Goal: Task Accomplishment & Management: Manage account settings

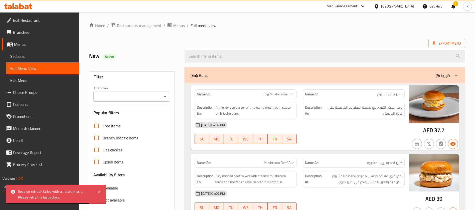
scroll to position [3952, 0]
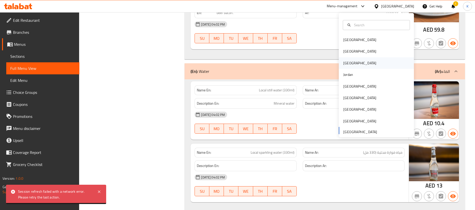
click at [346, 59] on div "[GEOGRAPHIC_DATA]" at bounding box center [359, 63] width 41 height 12
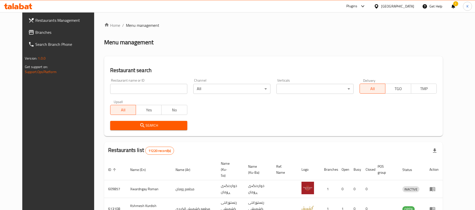
click at [36, 32] on span "Branches" at bounding box center [66, 32] width 62 height 6
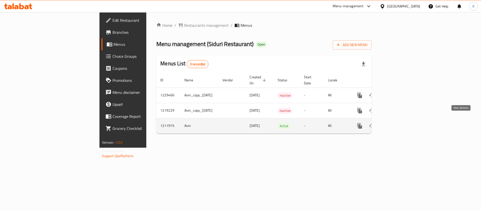
click at [398, 124] on icon "enhanced table" at bounding box center [395, 126] width 5 height 5
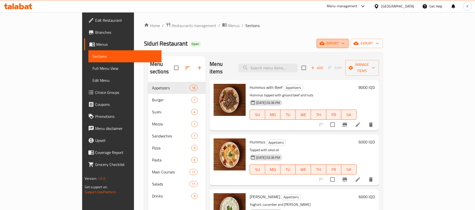
click at [348, 39] on button "import" at bounding box center [332, 43] width 32 height 9
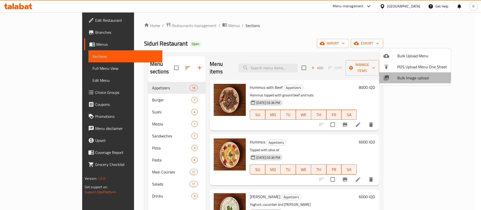
click at [401, 75] on span "Bulk Image upload" at bounding box center [422, 78] width 50 height 6
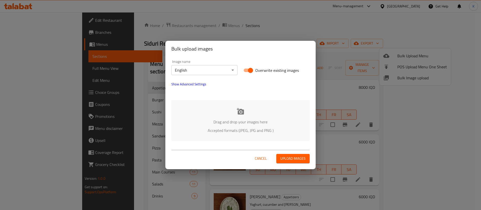
click at [226, 119] on p "Drag and drop your images here" at bounding box center [240, 122] width 123 height 6
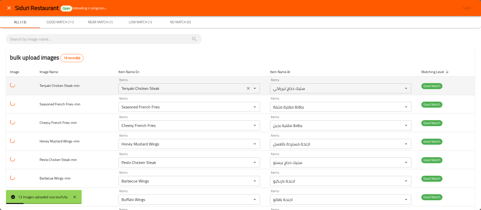
scroll to position [117, 0]
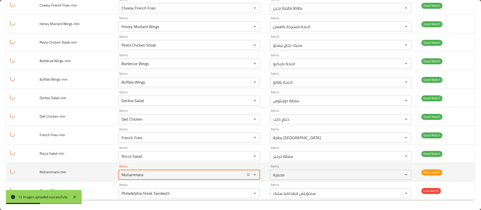
drag, startPoint x: 145, startPoint y: 175, endPoint x: 101, endPoint y: 172, distance: 43.7
click at [101, 172] on tr "Muhammara-min Items Muhammara Items Items محمرة Items Near Match" at bounding box center [240, 172] width 469 height 19
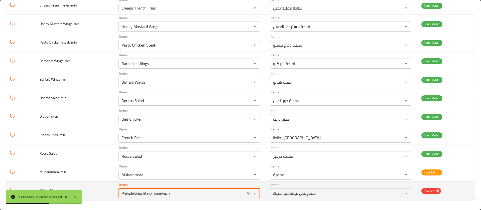
click at [138, 193] on Steak-min "Philadelphia Steak Sandwich" at bounding box center [182, 193] width 124 height 7
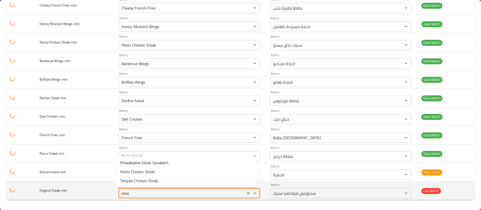
type Steak-min "steak"
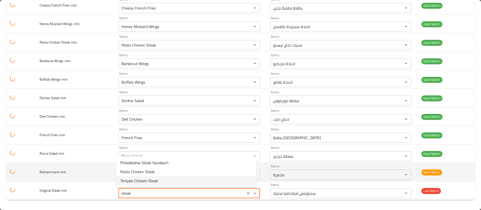
drag, startPoint x: 138, startPoint y: 194, endPoint x: 72, endPoint y: 172, distance: 68.7
click at [72, 172] on tbody "Teriyaki Chicken Steak-min Items Teriyaki Chicken Steak Items Items ستيك دجاج ت…" at bounding box center [240, 79] width 469 height 241
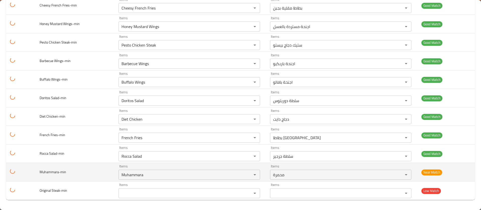
click at [72, 172] on td "Muhammara-min" at bounding box center [75, 172] width 79 height 19
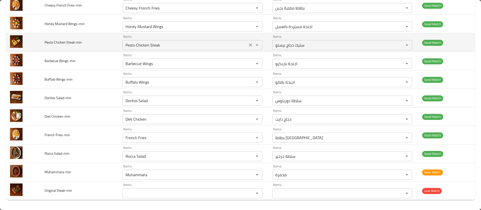
click at [156, 154] on Salad-min "Rocca Salad" at bounding box center [185, 156] width 122 height 7
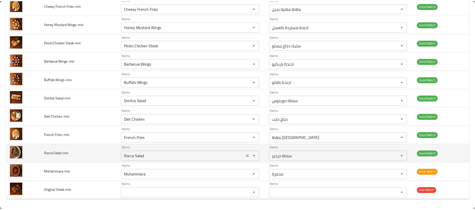
scroll to position [0, 0]
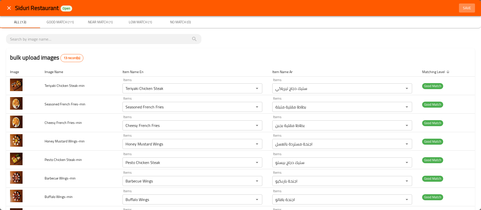
click at [460, 10] on span "Save" at bounding box center [466, 8] width 12 height 6
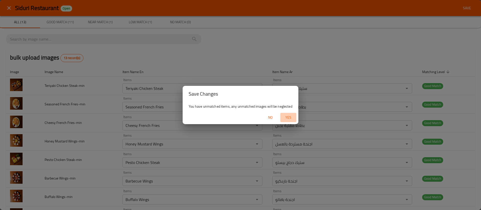
click at [282, 120] on span "Yes" at bounding box center [288, 117] width 12 height 6
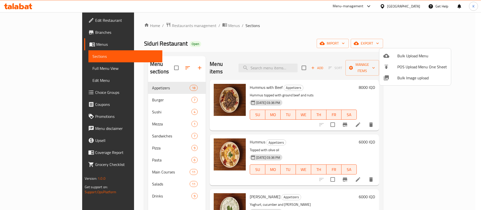
click at [282, 43] on div at bounding box center [240, 105] width 481 height 210
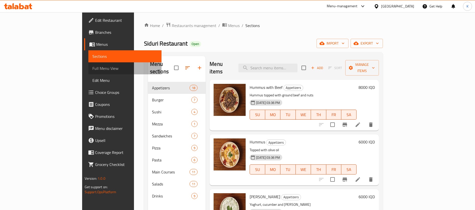
click at [92, 66] on span "Full Menu View" at bounding box center [124, 68] width 65 height 6
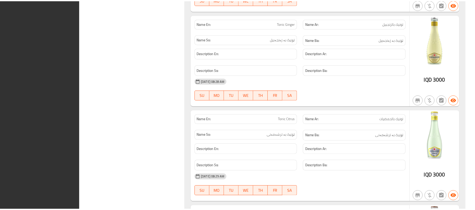
scroll to position [8995, 0]
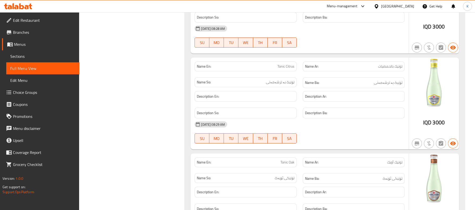
click at [409, 7] on div "Iraq" at bounding box center [397, 7] width 33 height 6
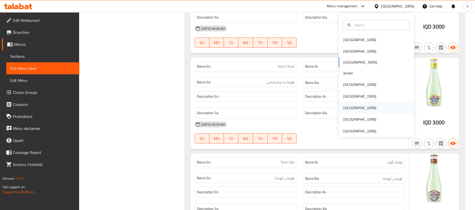
click at [349, 104] on div "Qatar" at bounding box center [359, 108] width 41 height 12
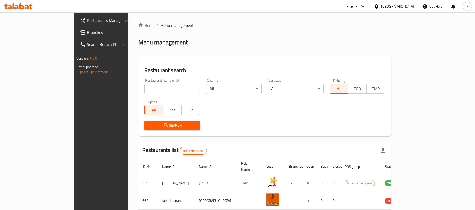
click at [87, 33] on span "Branches" at bounding box center [118, 32] width 62 height 6
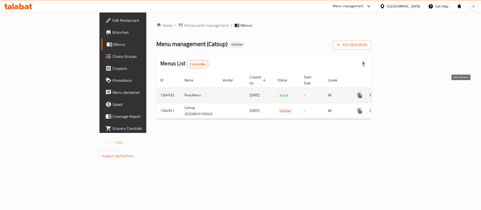
click at [398, 92] on icon "enhanced table" at bounding box center [395, 95] width 6 height 6
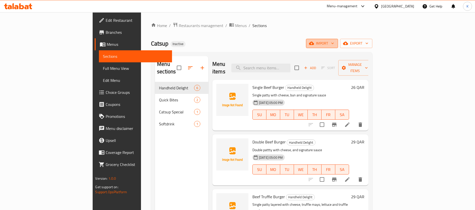
click at [334, 42] on span "import" at bounding box center [322, 43] width 24 height 6
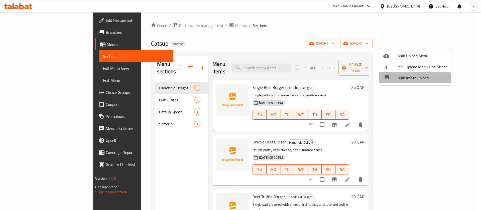
click at [396, 80] on div at bounding box center [390, 78] width 14 height 6
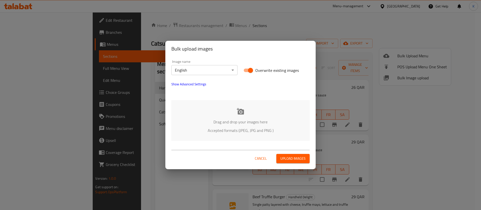
click at [233, 114] on div "Drag and drop your images here Accepted formats (JPEG, JPG and PNG )" at bounding box center [240, 120] width 138 height 41
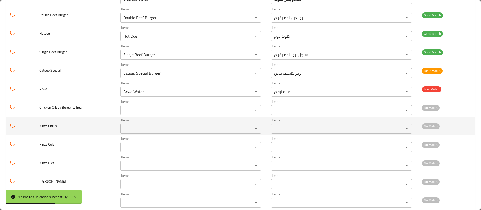
scroll to position [191, 0]
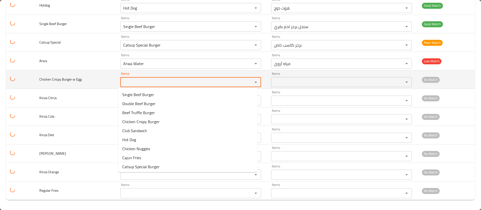
click at [146, 83] on Egg "Items" at bounding box center [183, 82] width 123 height 7
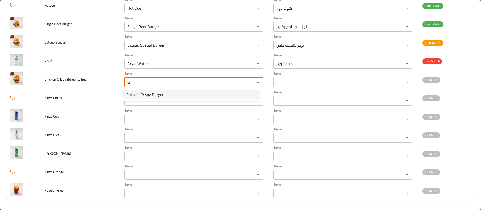
click at [147, 94] on span "Chicken Crispy Burger" at bounding box center [144, 95] width 37 height 6
type Egg "Chicken Crispy Burger"
type Egg-ar "برجر دجاج كريسبي"
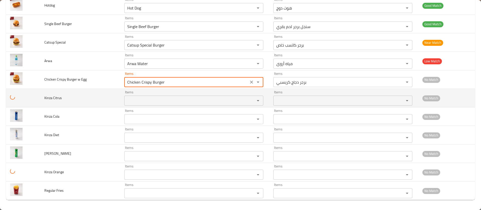
type Egg "Chicken Crispy Burger"
click at [141, 98] on Citrus "Items" at bounding box center [186, 100] width 121 height 7
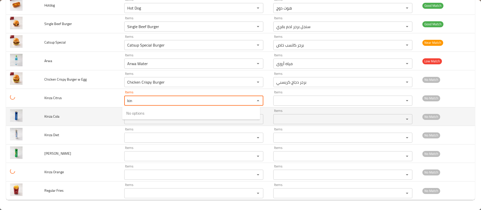
type Citrus "kin"
click at [84, 113] on td "Kinza Cola" at bounding box center [80, 116] width 80 height 19
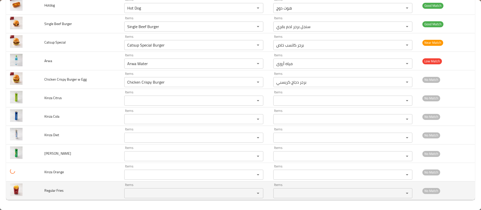
click at [135, 193] on Fries "Items" at bounding box center [186, 193] width 121 height 7
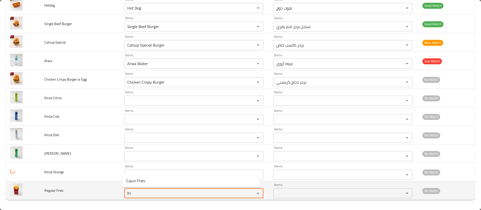
click at [133, 190] on Fries "fri" at bounding box center [186, 193] width 121 height 7
drag, startPoint x: 133, startPoint y: 190, endPoint x: 59, endPoint y: 194, distance: 74.2
click at [59, 194] on tr "Regular Fries Items fri Items Items Items No Match" at bounding box center [240, 190] width 469 height 19
type Fries "pot"
click at [59, 194] on td "Regular Fries" at bounding box center [80, 190] width 80 height 19
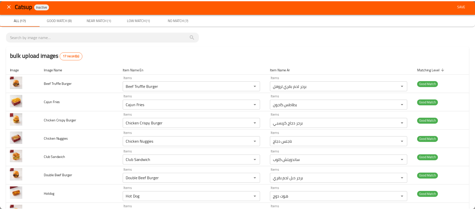
scroll to position [0, 0]
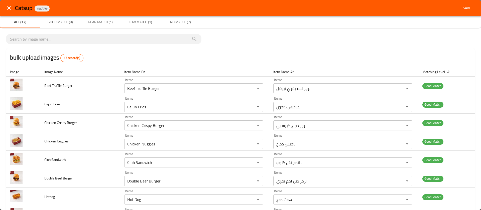
click at [463, 10] on span "Save" at bounding box center [466, 8] width 12 height 6
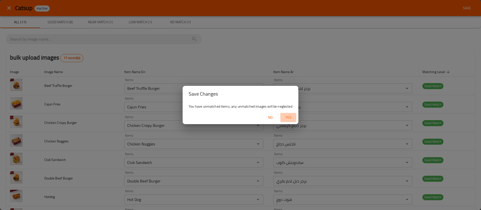
click at [289, 117] on span "Yes" at bounding box center [288, 117] width 12 height 6
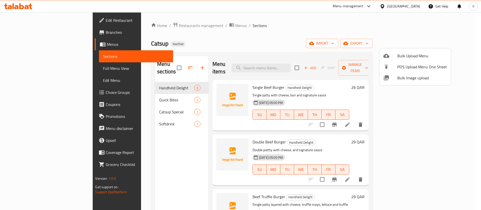
click at [51, 71] on div at bounding box center [240, 105] width 481 height 210
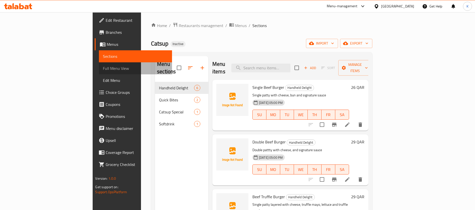
click at [99, 71] on link "Full Menu View" at bounding box center [135, 68] width 73 height 12
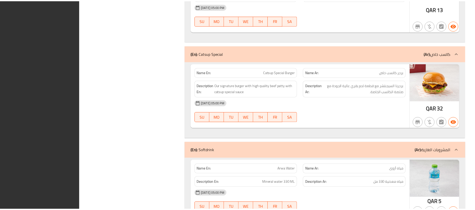
scroll to position [661, 0]
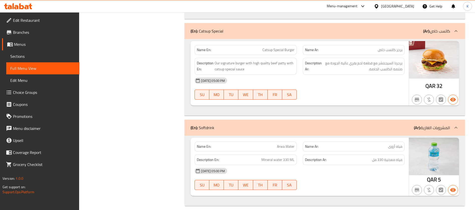
click at [415, 6] on div "Qatar" at bounding box center [394, 6] width 48 height 12
click at [407, 6] on div "Qatar" at bounding box center [397, 7] width 33 height 6
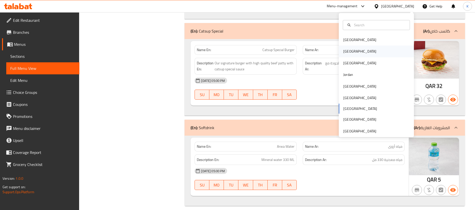
click at [343, 49] on div "Egypt" at bounding box center [359, 52] width 33 height 6
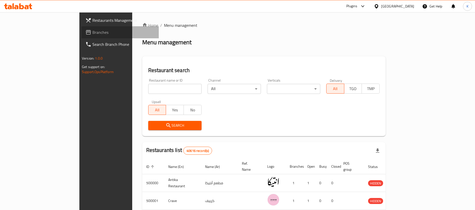
click at [92, 35] on span "Branches" at bounding box center [123, 32] width 62 height 6
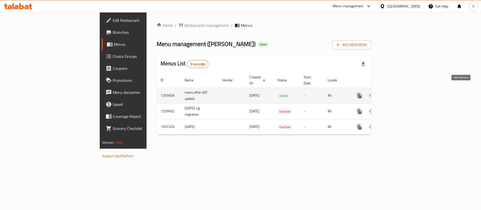
click at [398, 93] on icon "enhanced table" at bounding box center [395, 96] width 6 height 6
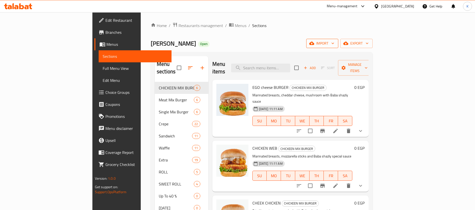
click at [334, 42] on span "import" at bounding box center [322, 43] width 24 height 6
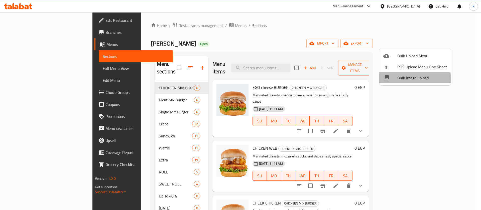
click at [406, 79] on span "Bulk Image upload" at bounding box center [422, 78] width 50 height 6
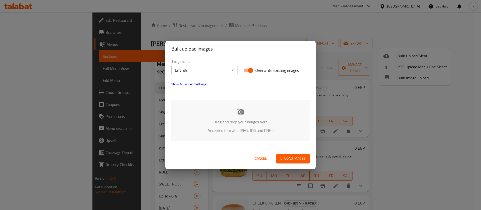
click at [242, 110] on icon at bounding box center [240, 111] width 7 height 7
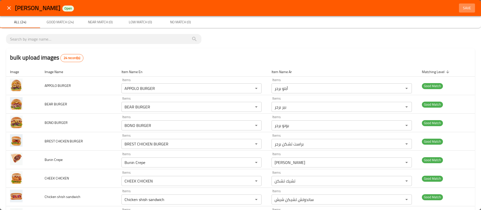
click at [460, 10] on span "Save" at bounding box center [466, 8] width 12 height 6
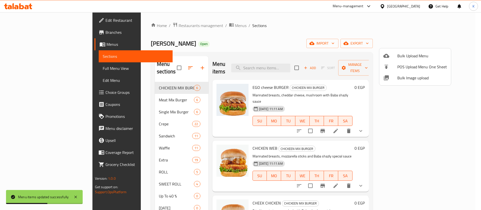
click at [65, 68] on div at bounding box center [240, 105] width 481 height 210
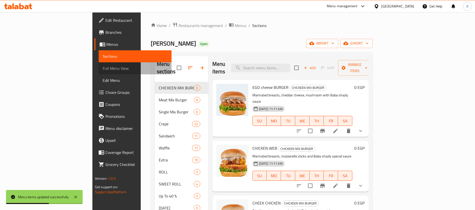
click at [103, 68] on span "Full Menu View" at bounding box center [135, 68] width 65 height 6
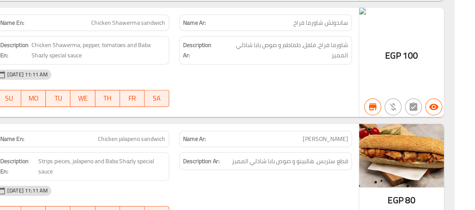
scroll to position [3831, 0]
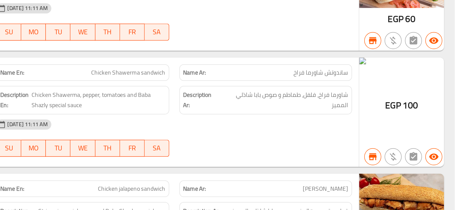
copy span "Chicken Shawerma sandwich"
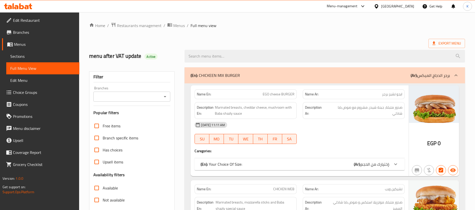
click at [155, 41] on div "Export Menu" at bounding box center [277, 43] width 376 height 9
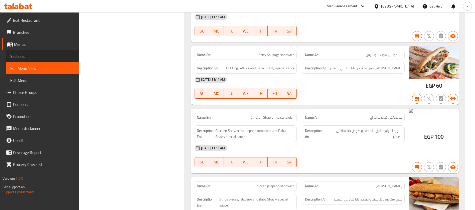
click at [34, 56] on span "Sections" at bounding box center [42, 56] width 65 height 6
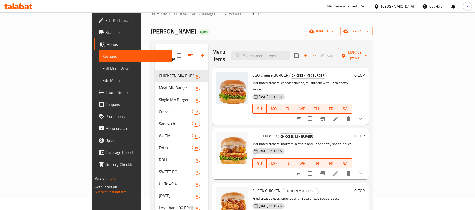
scroll to position [12, 0]
click at [285, 52] on input "search" at bounding box center [260, 56] width 59 height 9
paste input "Chicken Shawerma sandwich"
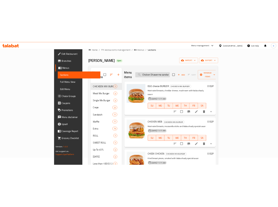
scroll to position [0, 4]
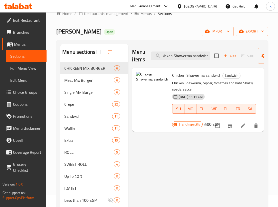
type input "Chicken Shawerma sandwich"
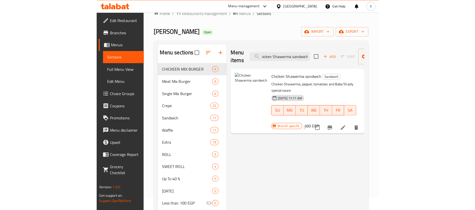
scroll to position [0, 0]
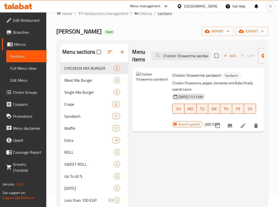
click at [195, 151] on div "Menu items Chicken Shawerma sandwich Add Sort Manage items Chicken Shawerma san…" at bounding box center [196, 147] width 136 height 207
click at [34, 70] on span "Full Menu View" at bounding box center [26, 68] width 32 height 6
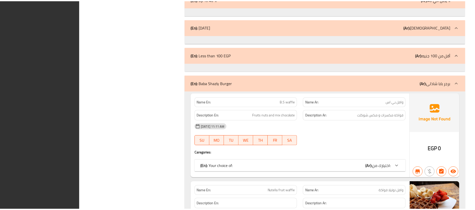
scroll to position [7114, 0]
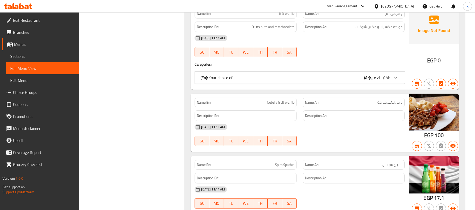
click at [407, 5] on div "Egypt" at bounding box center [397, 7] width 33 height 6
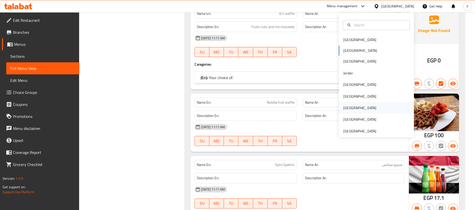
click at [347, 106] on div "Qatar" at bounding box center [359, 108] width 41 height 12
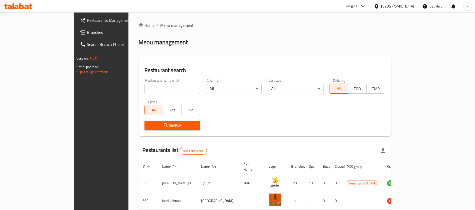
click at [87, 34] on span "Branches" at bounding box center [118, 32] width 62 height 6
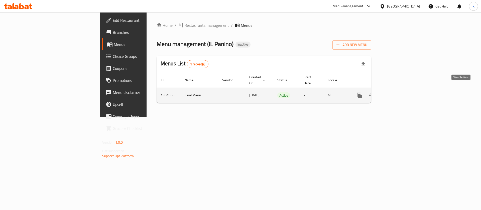
click at [401, 91] on link "enhanced table" at bounding box center [395, 95] width 12 height 12
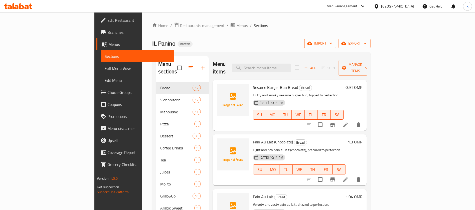
click at [332, 42] on span "import" at bounding box center [320, 43] width 24 height 6
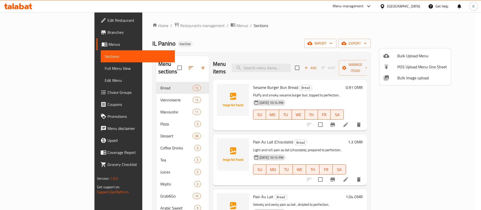
click at [403, 78] on span "Bulk Image upload" at bounding box center [422, 78] width 50 height 6
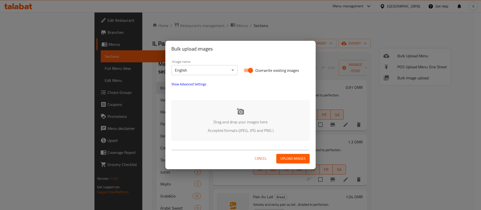
click at [244, 102] on div "Drag and drop your images here Accepted formats (JPEG, JPG and PNG )" at bounding box center [240, 120] width 138 height 41
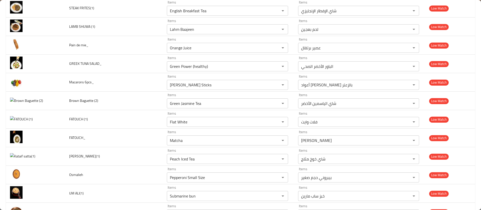
scroll to position [1464, 0]
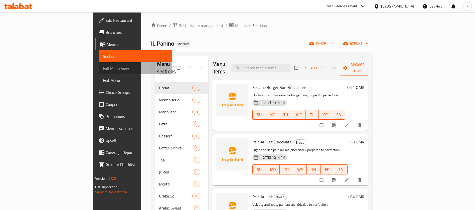
click at [103, 67] on span "Full Menu View" at bounding box center [135, 68] width 65 height 6
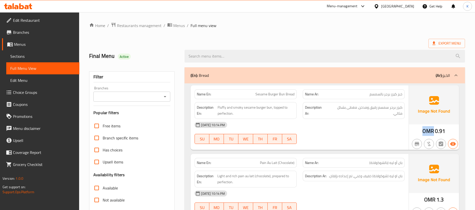
drag, startPoint x: 433, startPoint y: 132, endPoint x: 423, endPoint y: 131, distance: 9.3
click at [423, 131] on span "OMR" at bounding box center [427, 131] width 11 height 10
copy span "OMR"
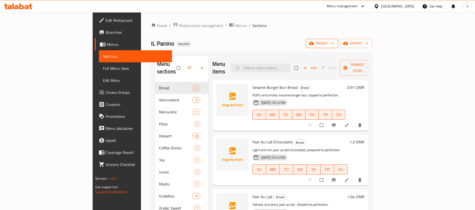
click at [314, 42] on icon "button" at bounding box center [311, 43] width 5 height 3
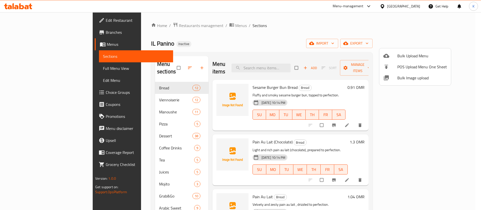
click at [388, 78] on icon at bounding box center [385, 77] width 5 height 5
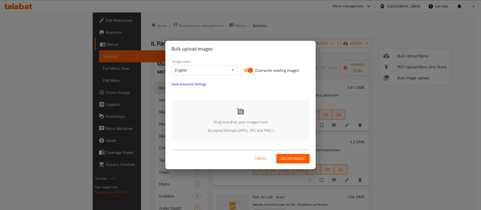
click at [236, 114] on div "Drag and drop your images here Accepted formats (JPEG, JPG and PNG )" at bounding box center [240, 120] width 138 height 41
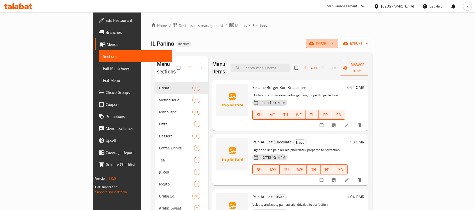
click at [334, 43] on span "import" at bounding box center [322, 43] width 24 height 6
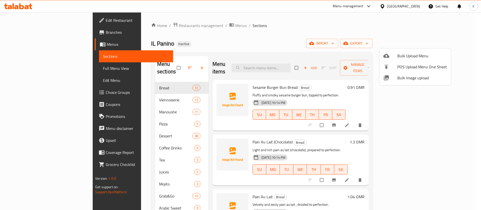
click at [401, 75] on span "Bulk Image upload" at bounding box center [422, 78] width 50 height 6
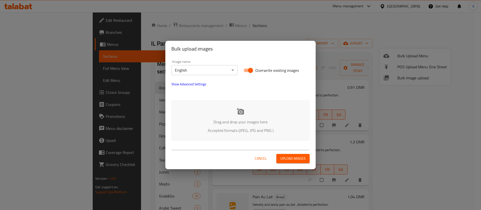
click at [224, 116] on div "Drag and drop your images here Accepted formats (JPEG, JPG and PNG )" at bounding box center [240, 120] width 138 height 41
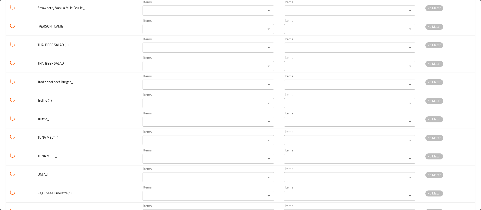
scroll to position [4562, 0]
